Goal: Leave review/rating: Leave review/rating

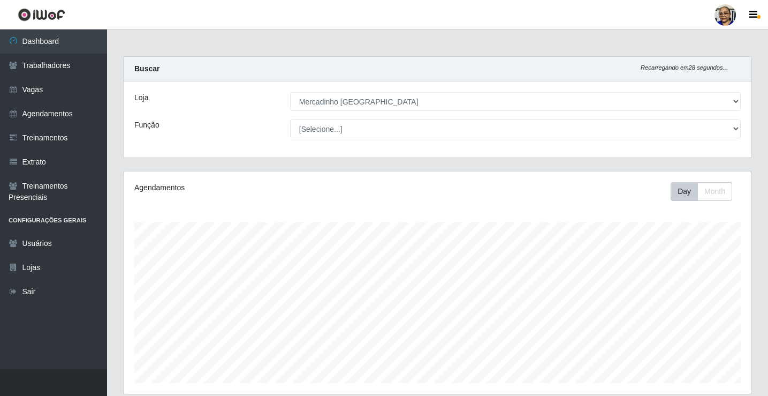
select select "345"
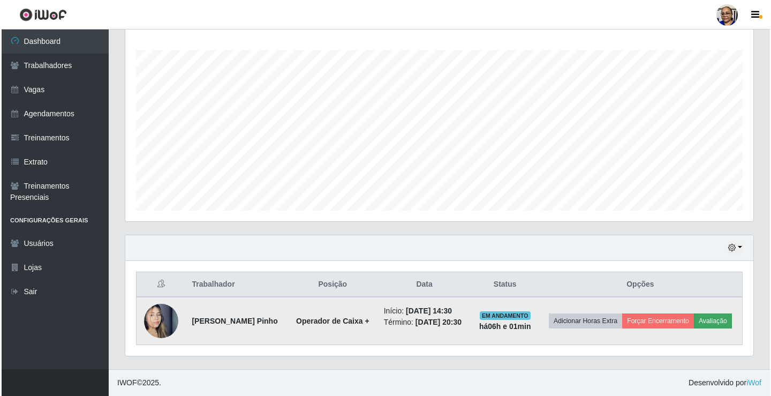
scroll to position [222, 628]
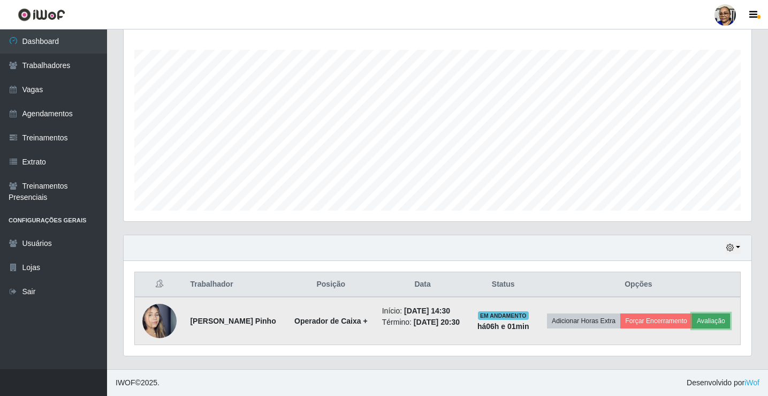
click at [692, 326] on button "Avaliação" at bounding box center [711, 320] width 38 height 15
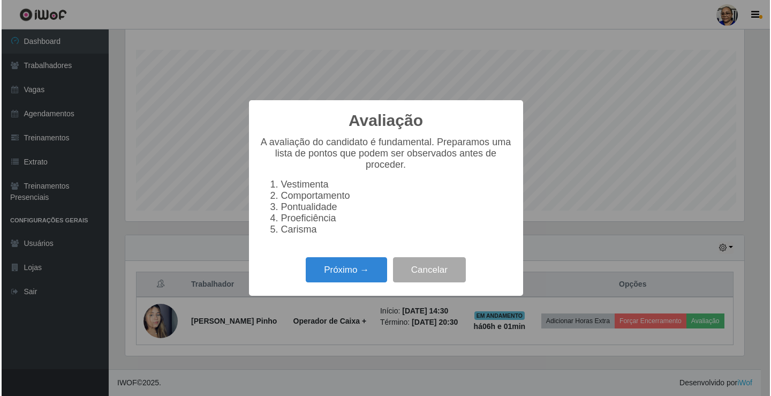
scroll to position [222, 621]
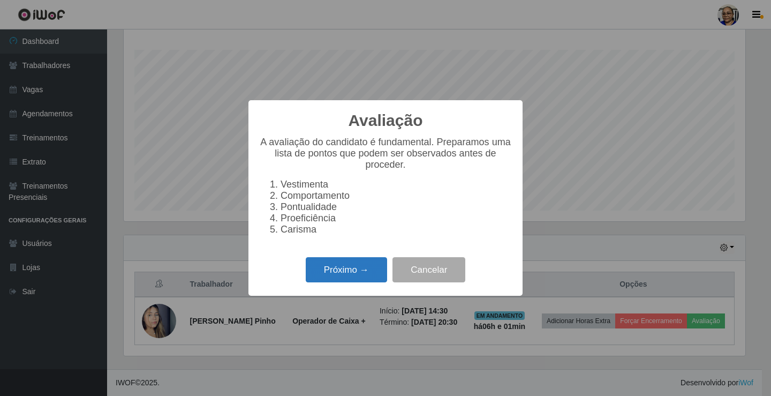
click at [376, 280] on button "Próximo →" at bounding box center [346, 269] width 81 height 25
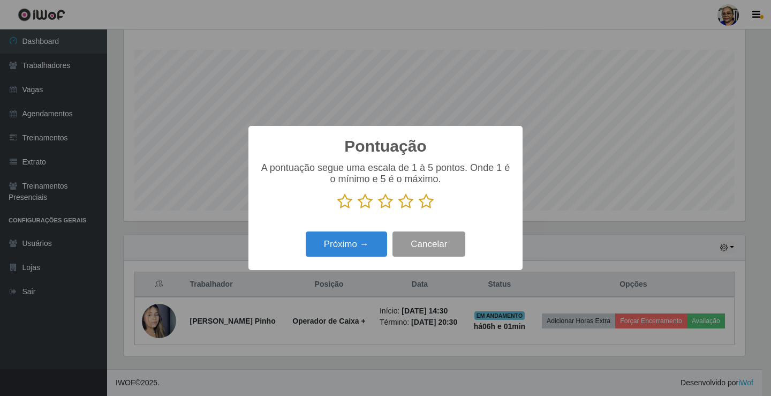
scroll to position [535021, 534621]
click at [424, 201] on icon at bounding box center [426, 201] width 15 height 16
click at [419, 209] on input "radio" at bounding box center [419, 209] width 0 height 0
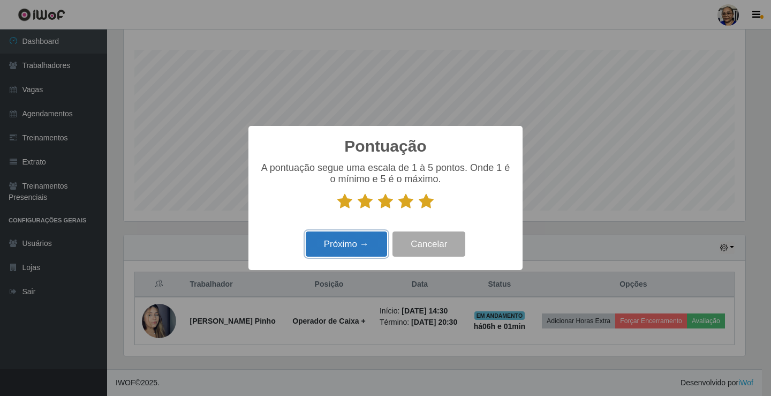
click at [362, 243] on button "Próximo →" at bounding box center [346, 243] width 81 height 25
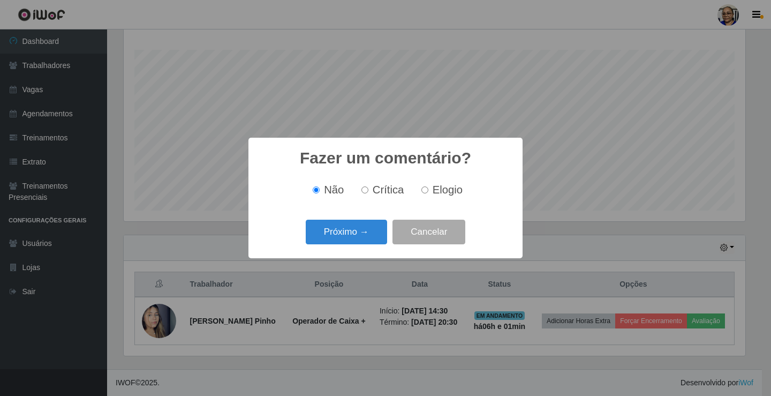
click at [362, 243] on button "Próximo →" at bounding box center [346, 231] width 81 height 25
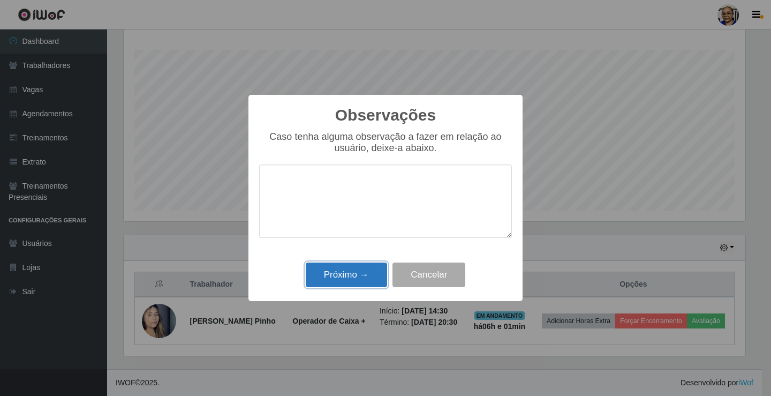
click at [358, 275] on button "Próximo →" at bounding box center [346, 274] width 81 height 25
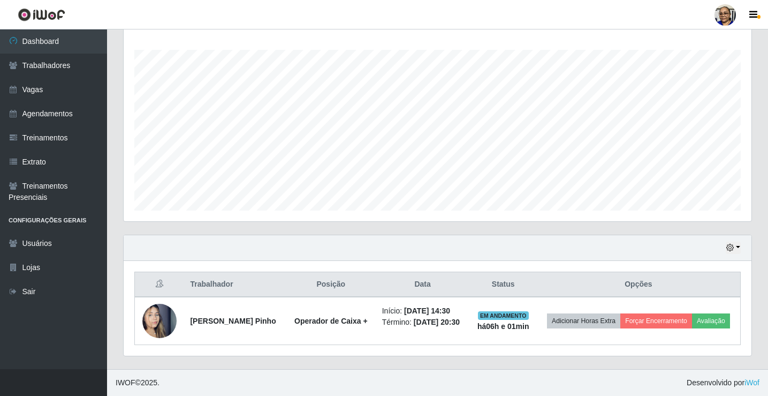
scroll to position [172, 0]
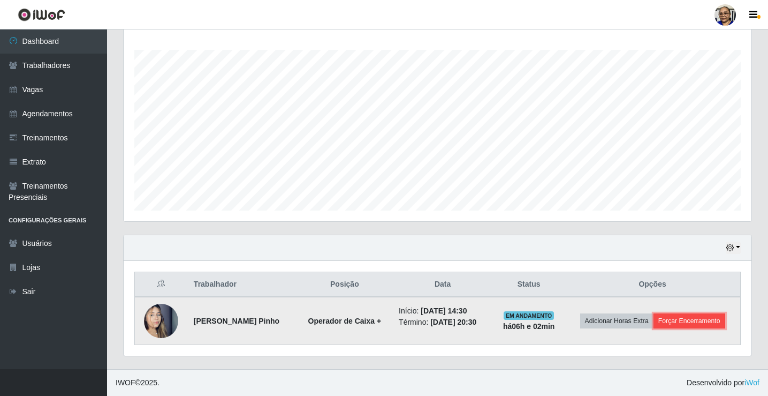
click at [697, 322] on button "Forçar Encerramento" at bounding box center [690, 320] width 72 height 15
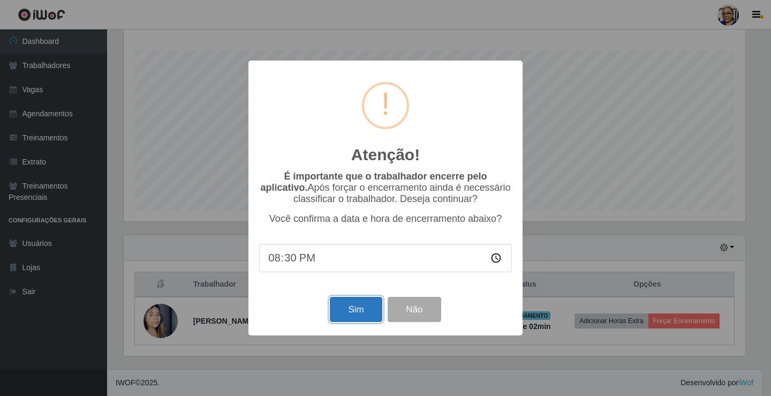
click at [355, 316] on button "Sim" at bounding box center [356, 309] width 52 height 25
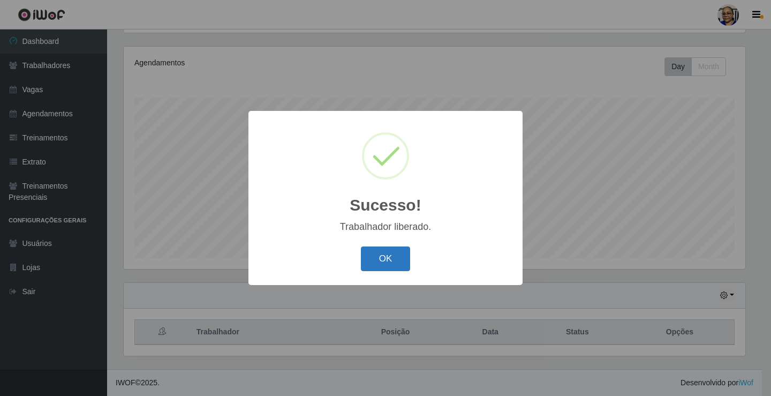
click at [388, 260] on button "OK" at bounding box center [386, 258] width 50 height 25
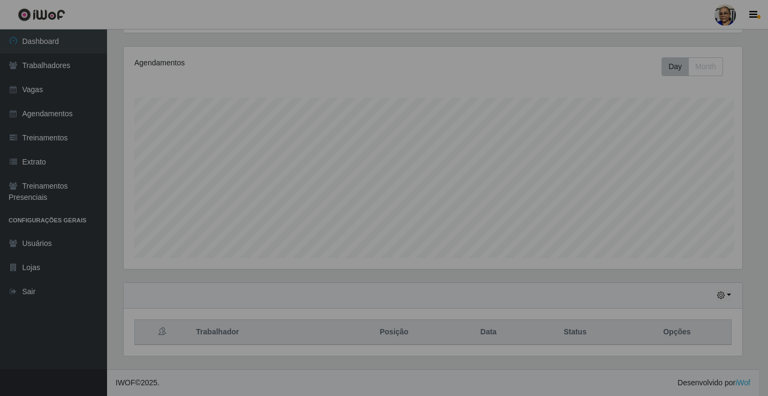
scroll to position [222, 628]
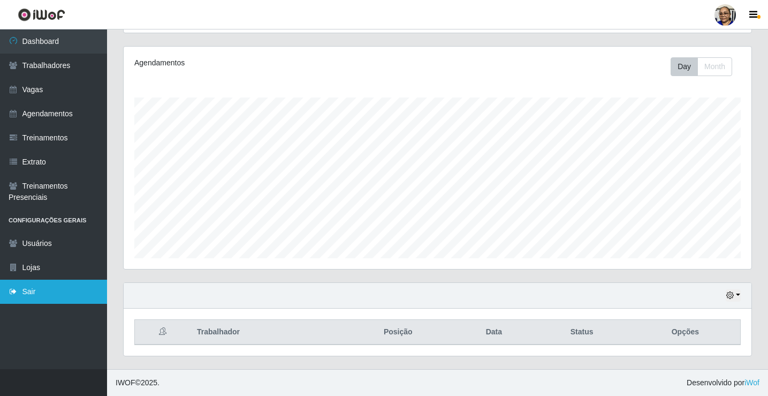
click at [34, 293] on link "Sair" at bounding box center [53, 291] width 107 height 24
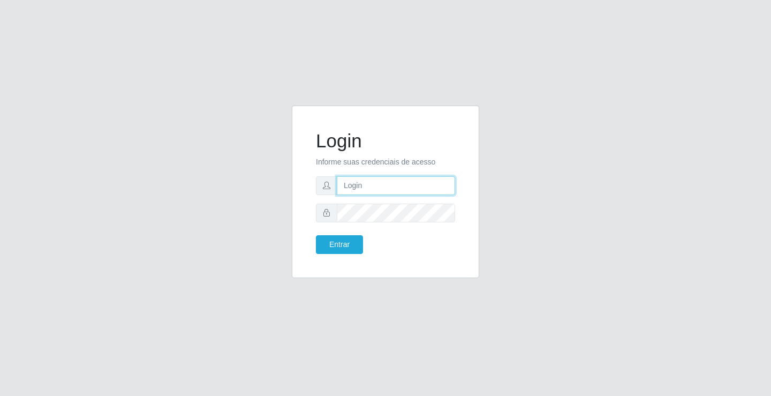
type input "[EMAIL_ADDRESS][DOMAIN_NAME]"
